Goal: Information Seeking & Learning: Learn about a topic

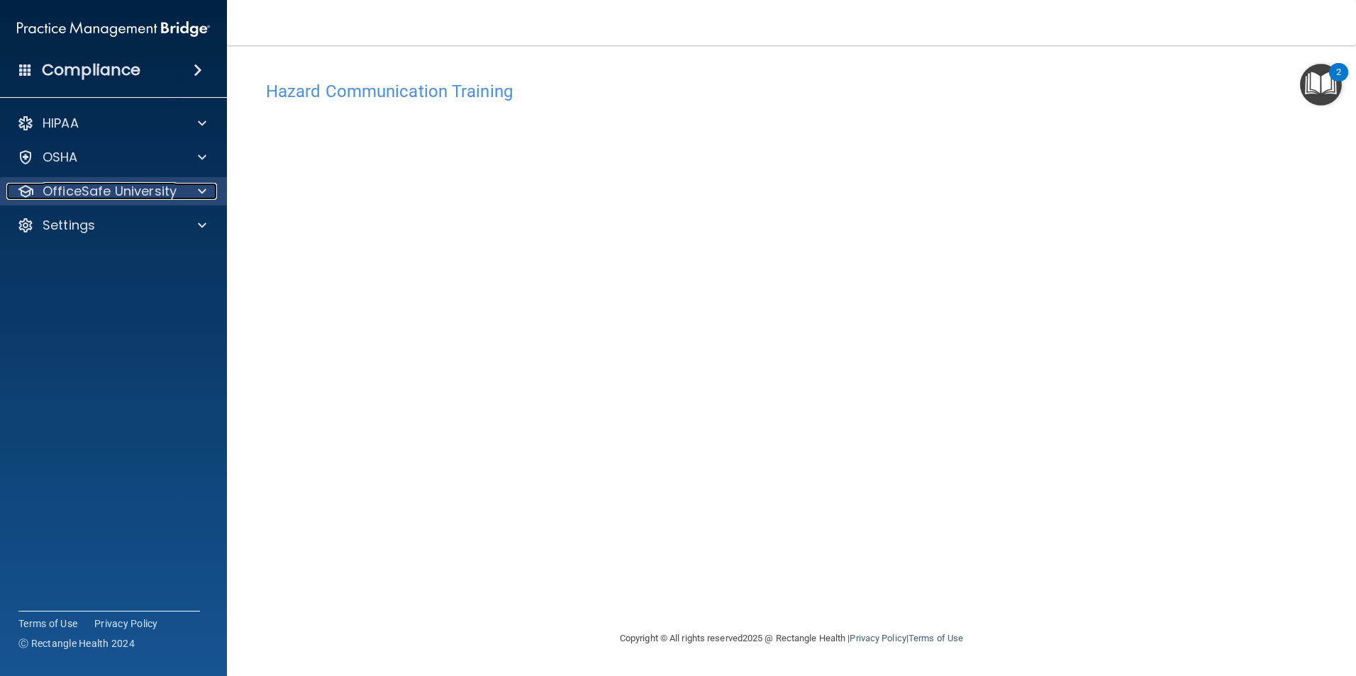
click at [96, 194] on p "OfficeSafe University" at bounding box center [110, 191] width 134 height 17
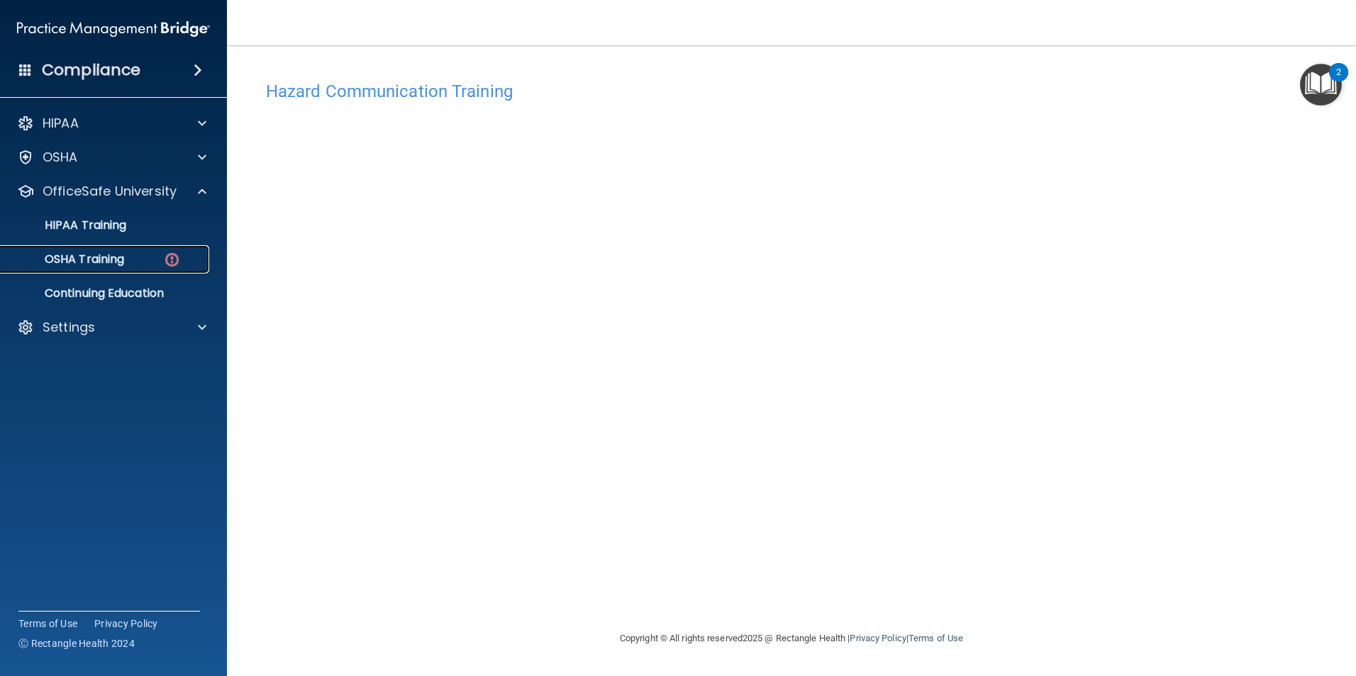
click at [45, 256] on p "OSHA Training" at bounding box center [66, 259] width 115 height 14
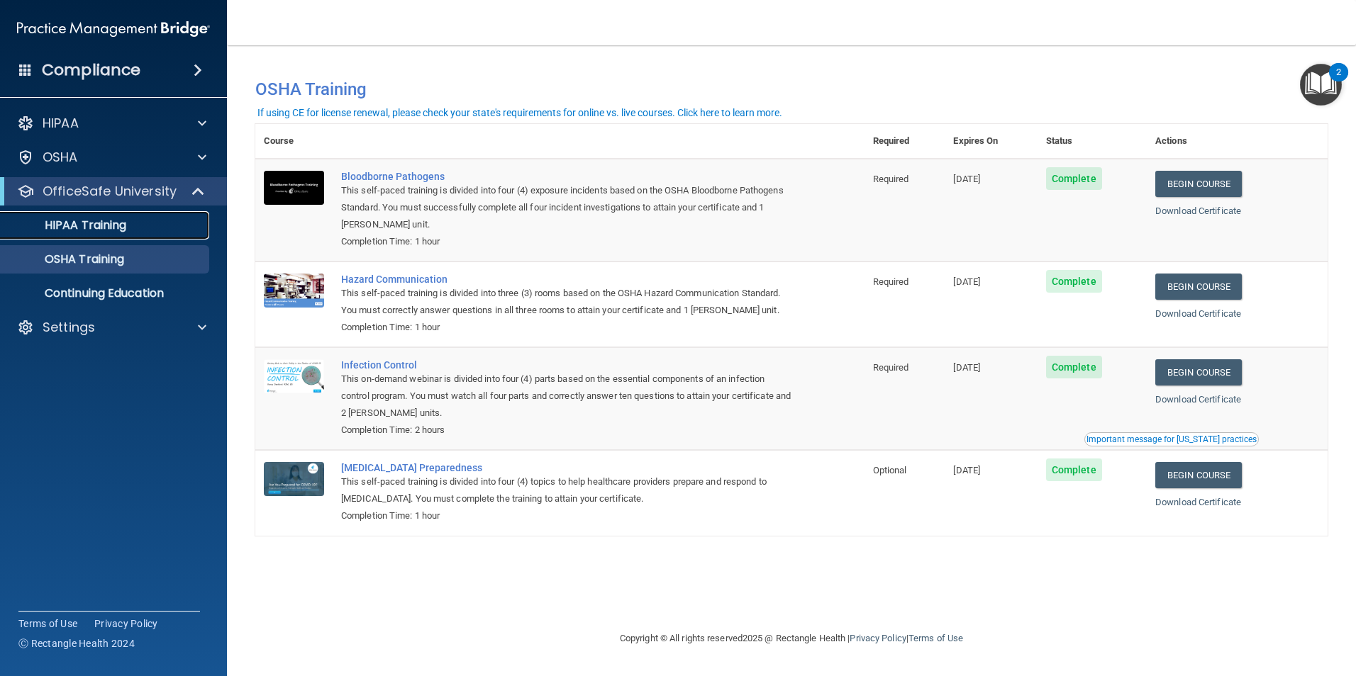
click at [134, 219] on div "HIPAA Training" at bounding box center [106, 225] width 194 height 14
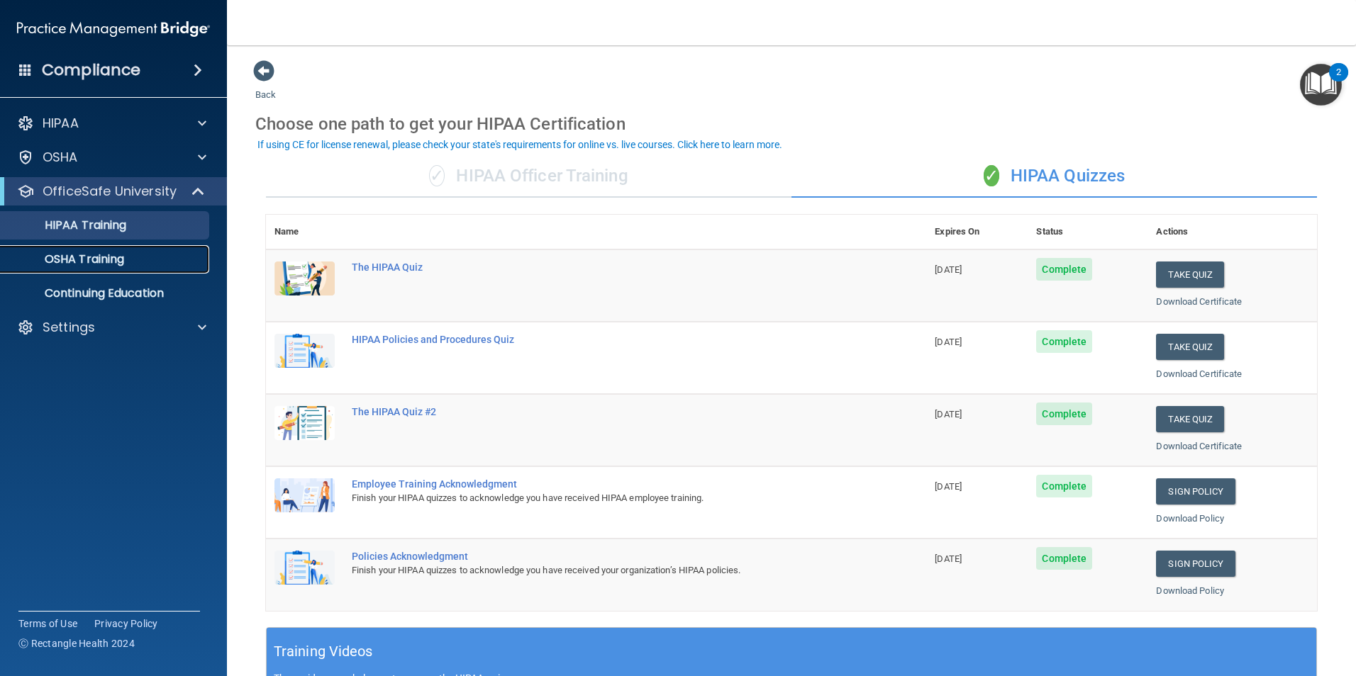
click at [109, 260] on p "OSHA Training" at bounding box center [66, 259] width 115 height 14
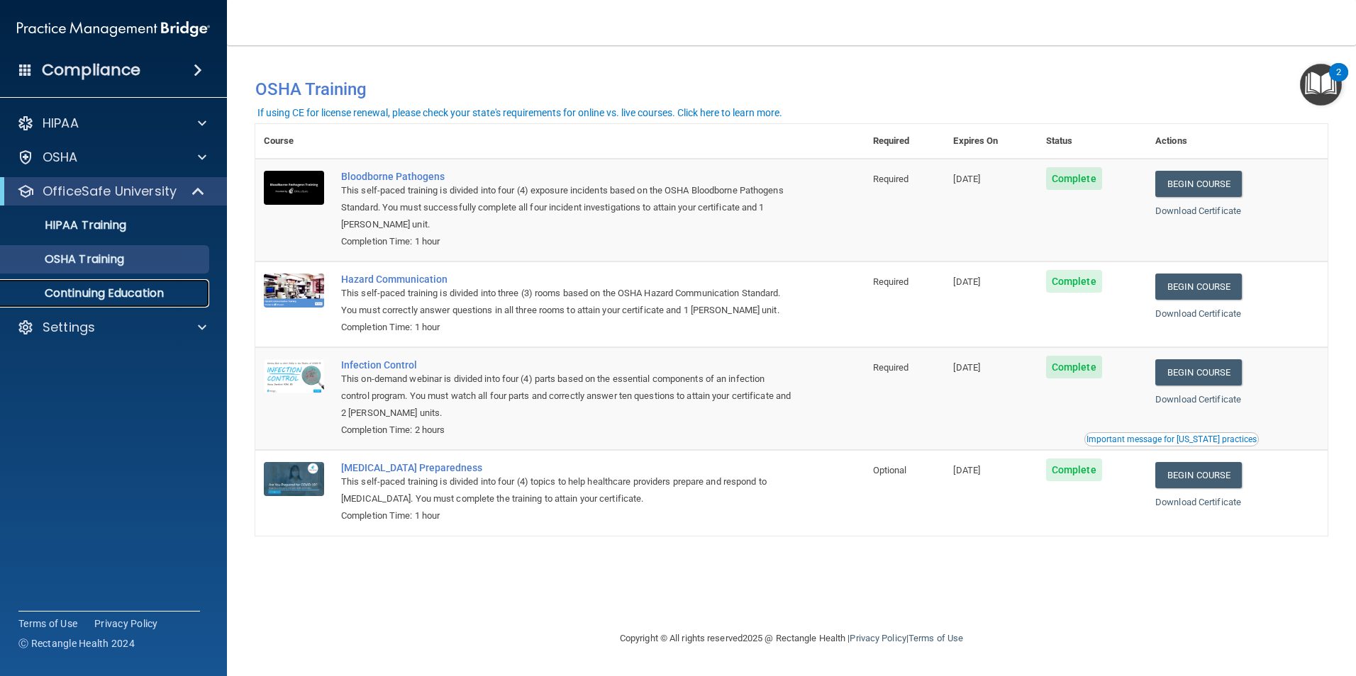
click at [89, 294] on p "Continuing Education" at bounding box center [106, 293] width 194 height 14
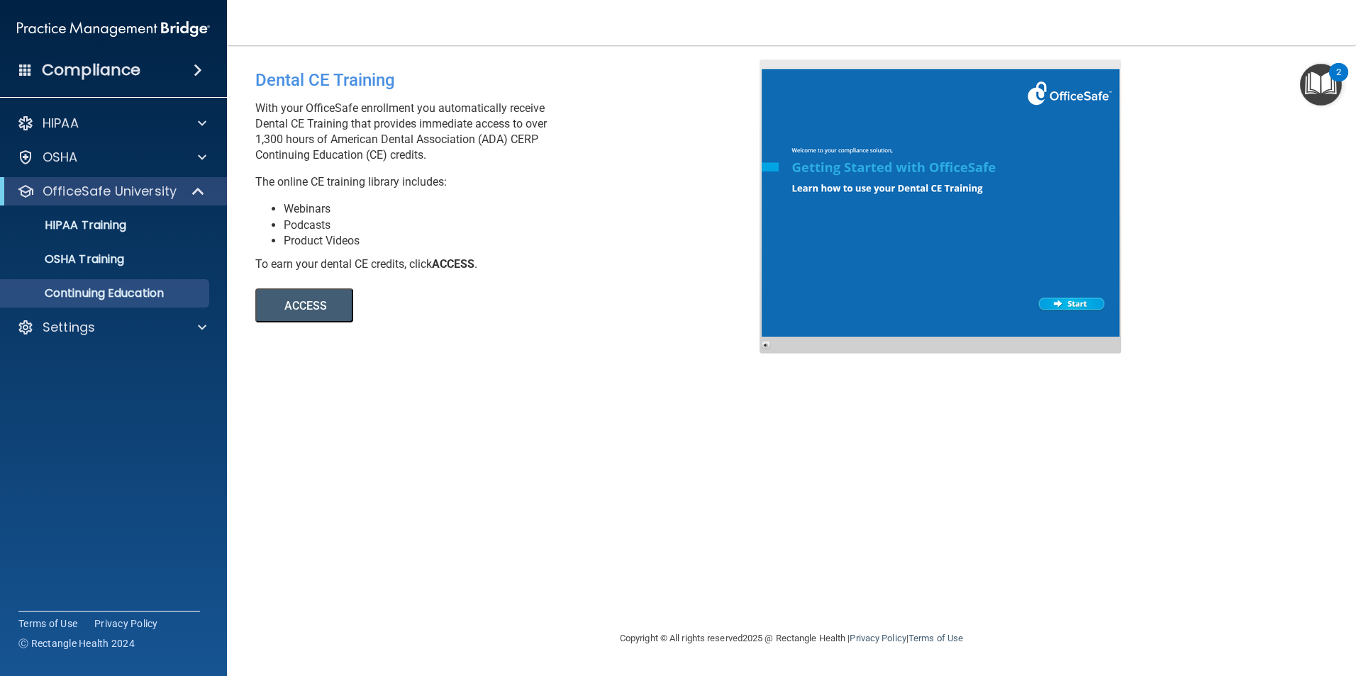
drag, startPoint x: 320, startPoint y: 257, endPoint x: 329, endPoint y: 261, distance: 9.2
click at [326, 261] on div "To earn your dental CE credits, click ACCESS ." at bounding box center [512, 265] width 515 height 16
drag, startPoint x: 329, startPoint y: 261, endPoint x: 328, endPoint y: 306, distance: 44.7
click at [328, 306] on button "ACCESS" at bounding box center [304, 306] width 98 height 34
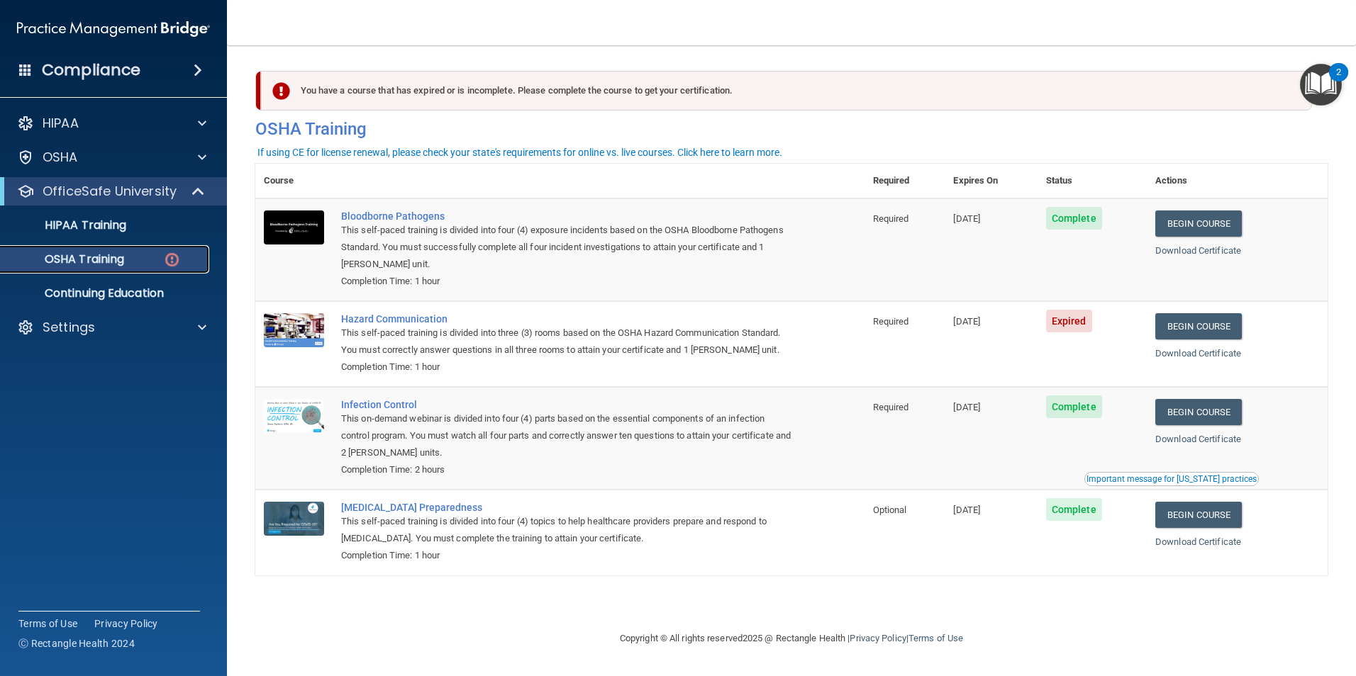
click at [157, 261] on div "OSHA Training" at bounding box center [106, 259] width 194 height 14
click at [88, 221] on p "HIPAA Training" at bounding box center [67, 225] width 117 height 14
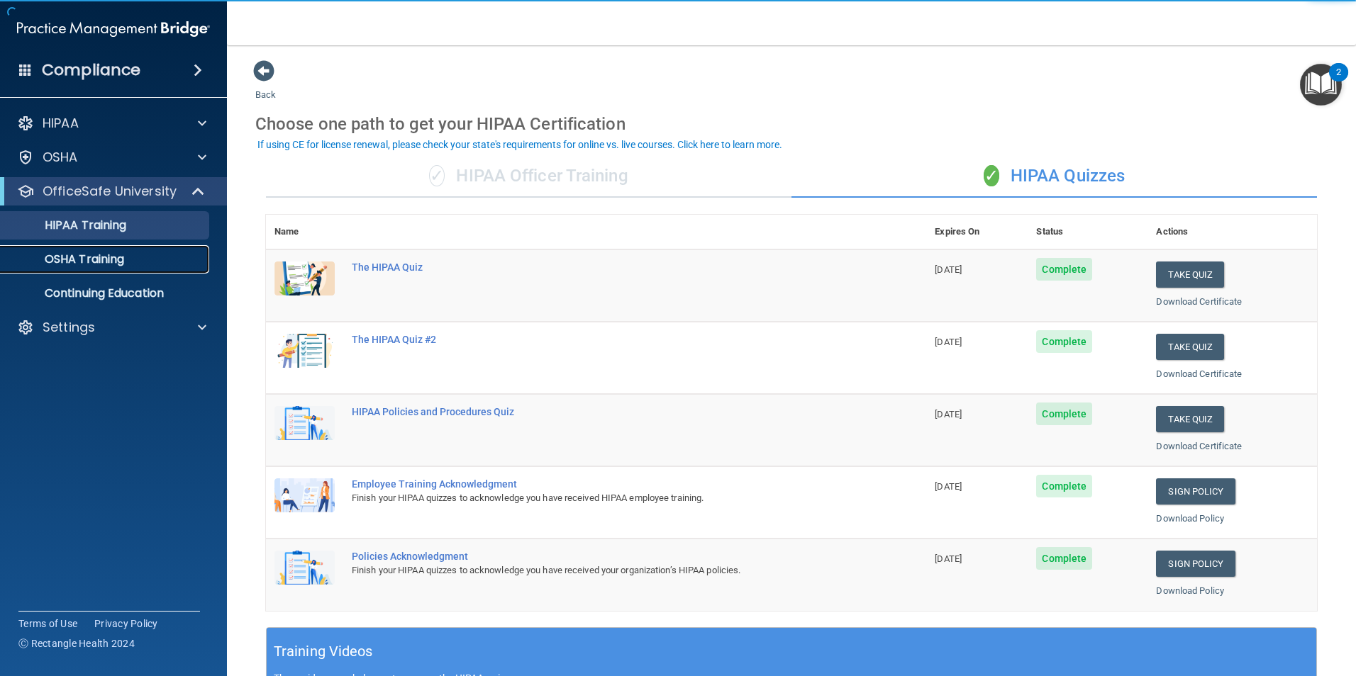
click at [86, 257] on p "OSHA Training" at bounding box center [66, 259] width 115 height 14
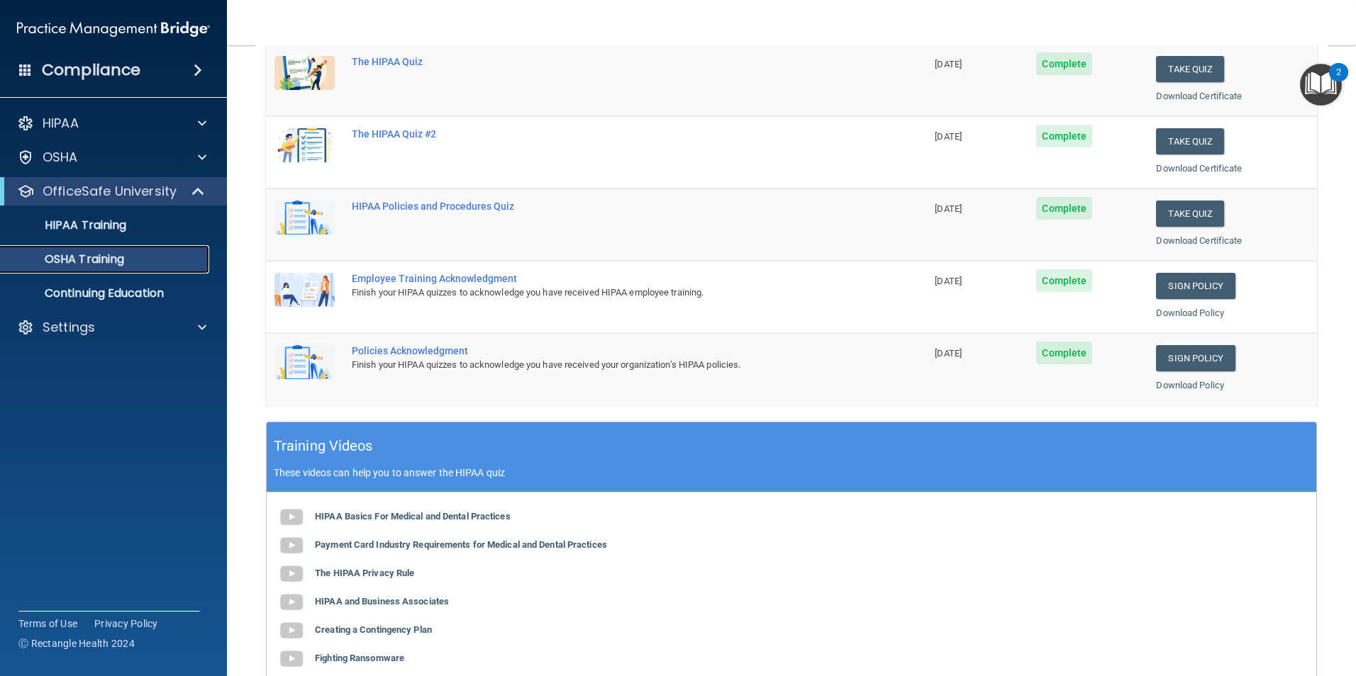
scroll to position [37, 0]
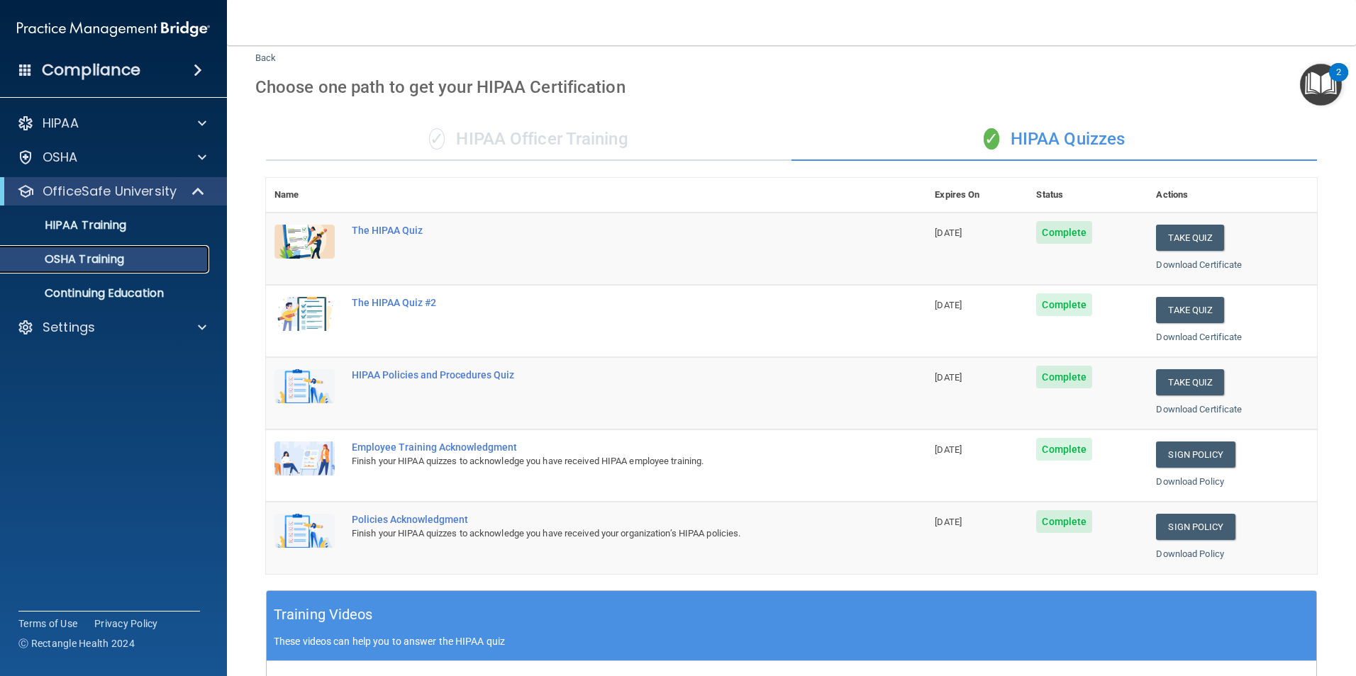
click at [102, 264] on p "OSHA Training" at bounding box center [66, 259] width 115 height 14
